Goal: Feedback & Contribution: Contribute content

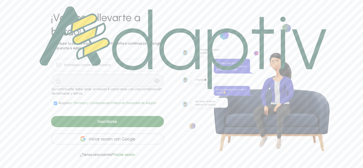
click at [112, 141] on font "Iniciar sesión con Google" at bounding box center [112, 139] width 47 height 5
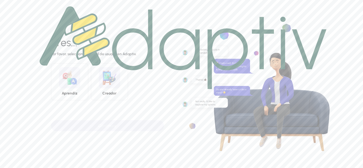
click at [107, 79] on img at bounding box center [183, 47] width 287 height 83
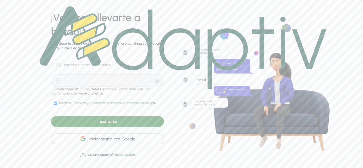
click at [107, 140] on font "Iniciar sesión con Google" at bounding box center [112, 139] width 47 height 5
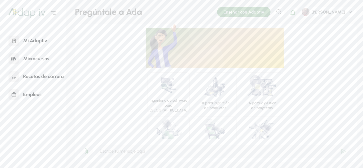
click at [32, 40] on font "Mi Adaptiv" at bounding box center [35, 41] width 24 height 6
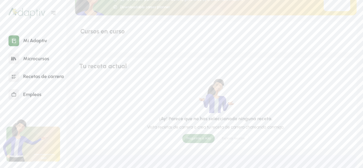
scroll to position [53, 0]
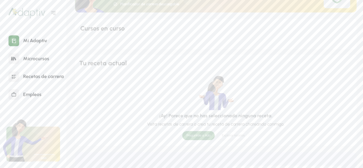
click at [99, 27] on font "Cursos en curso" at bounding box center [102, 28] width 44 height 8
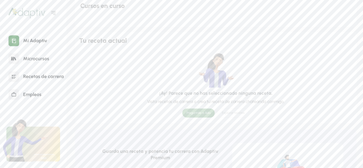
scroll to position [75, 0]
click at [37, 58] on font "Microcursos" at bounding box center [36, 59] width 26 height 6
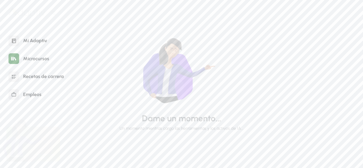
click at [41, 77] on font "Recetas de carrera" at bounding box center [43, 77] width 41 height 6
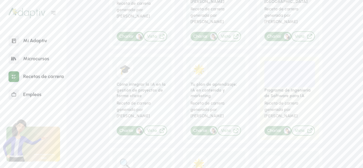
scroll to position [133, 0]
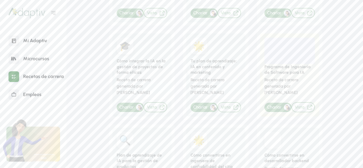
click at [136, 58] on font "Cómo integrar la IA en la gestión de proyectos de forma eficaz" at bounding box center [141, 66] width 49 height 16
click at [124, 58] on font "Cómo integrar la IA en la gestión de proyectos de forma eficaz" at bounding box center [141, 66] width 49 height 16
click at [152, 105] on font "Vista" at bounding box center [152, 107] width 10 height 5
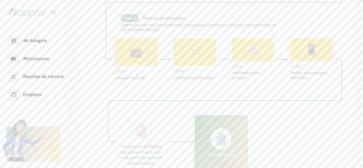
scroll to position [983, 0]
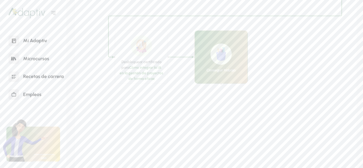
click at [221, 58] on img at bounding box center [220, 54] width 21 height 21
click at [217, 79] on div "Conseguir trabajo" at bounding box center [221, 57] width 53 height 53
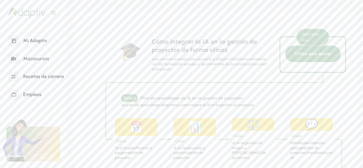
scroll to position [14, 0]
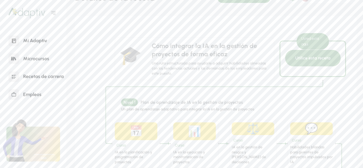
click at [307, 59] on font "Utilice esta receta" at bounding box center [312, 58] width 35 height 5
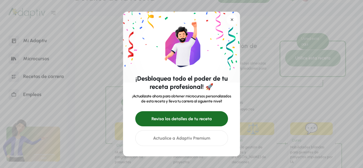
click at [183, 119] on font "Revisa los detalles de tu receta" at bounding box center [181, 118] width 60 height 5
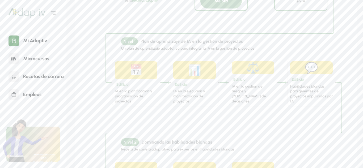
scroll to position [239, 0]
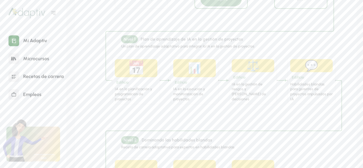
click at [135, 73] on font "📅" at bounding box center [136, 68] width 17 height 16
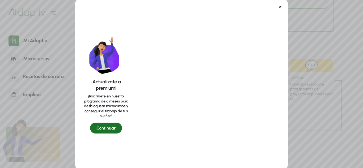
click at [280, 7] on icon at bounding box center [280, 7] width 4 height 4
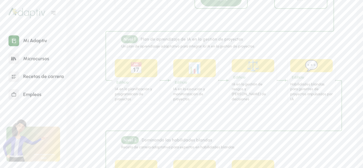
click at [191, 91] on font "IA en la ejecución y monitorización de proyectos" at bounding box center [189, 94] width 32 height 14
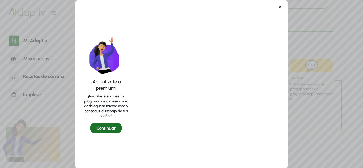
click at [279, 7] on icon at bounding box center [280, 7] width 4 height 4
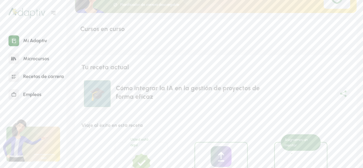
scroll to position [53, 0]
click at [105, 94] on font "🎓" at bounding box center [98, 93] width 22 height 21
click at [96, 90] on font "🎓" at bounding box center [98, 93] width 22 height 21
click at [145, 92] on div "Cómo integrar la IA en la gestión de proyectos de forma eficaz" at bounding box center [196, 91] width 160 height 17
click at [92, 70] on font "Tu receta actual" at bounding box center [105, 67] width 48 height 8
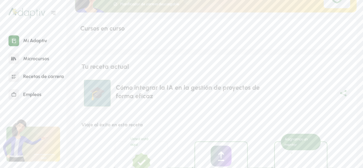
click at [92, 69] on font "Tu receta actual" at bounding box center [105, 67] width 48 height 8
click at [44, 61] on font "Microcursos" at bounding box center [36, 59] width 26 height 6
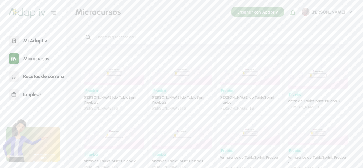
click at [264, 11] on font "Enseñar con Adaptiv" at bounding box center [257, 12] width 41 height 5
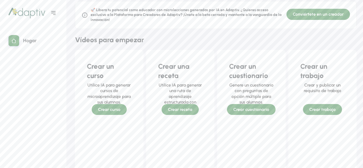
scroll to position [80, 0]
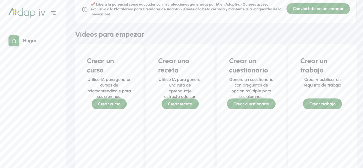
click at [113, 104] on div "Crear un curso Utilice IA para generar cursos de microaprendizaje para sus alum…" at bounding box center [109, 79] width 61 height 62
click at [95, 64] on font "Crear un curso" at bounding box center [100, 66] width 27 height 18
click at [105, 103] on div "Crear un curso Utilice IA para generar cursos de microaprendizaje para sus alum…" at bounding box center [109, 79] width 61 height 62
click at [108, 103] on div "Crear un curso Utilice IA para generar cursos de microaprendizaje para sus alum…" at bounding box center [109, 79] width 61 height 62
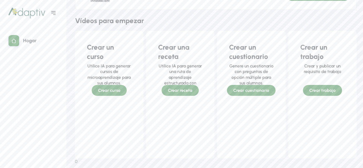
scroll to position [106, 0]
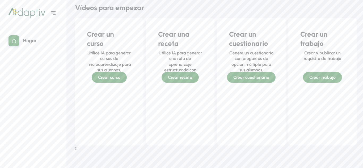
click at [320, 78] on div "Crear un trabajo Crear y publicar un requisito de trabajo Crear trabajo" at bounding box center [322, 53] width 61 height 62
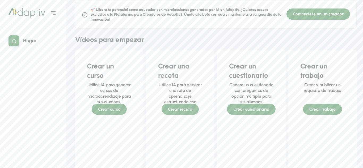
scroll to position [17, 0]
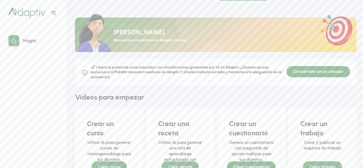
click at [322, 73] on font "Conviértete en un creador" at bounding box center [318, 71] width 51 height 5
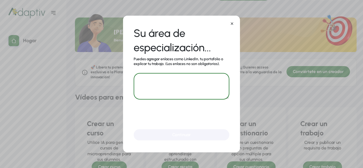
click at [159, 82] on textarea at bounding box center [182, 86] width 96 height 27
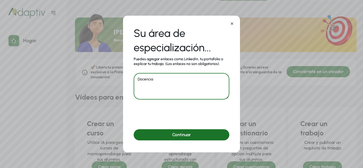
type textarea "Docencia"
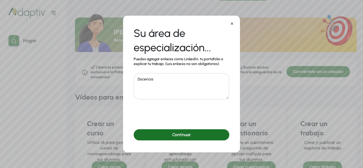
click at [167, 134] on div "Continuar" at bounding box center [182, 134] width 96 height 11
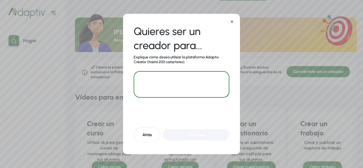
click at [173, 86] on textarea at bounding box center [182, 84] width 96 height 27
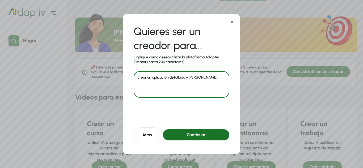
type textarea "crear un aplicación detallada y [PERSON_NAME]"
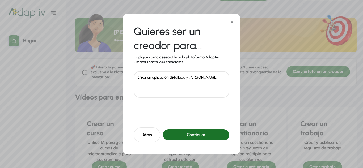
click at [203, 132] on div "Continuar" at bounding box center [196, 134] width 66 height 11
